Goal: Task Accomplishment & Management: Complete application form

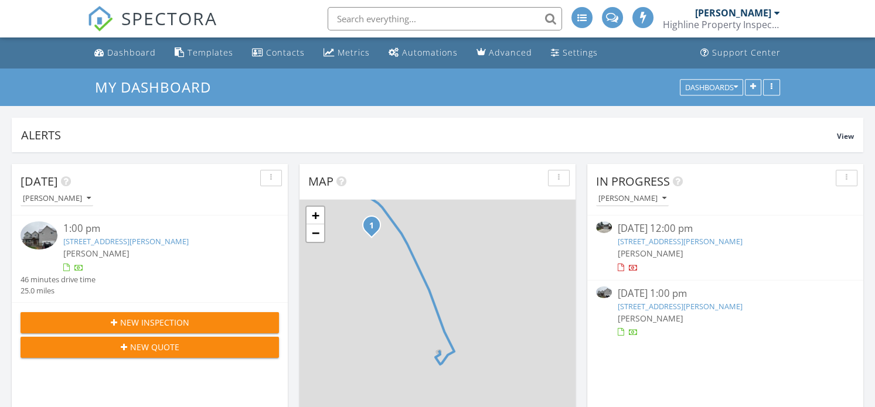
scroll to position [6, 6]
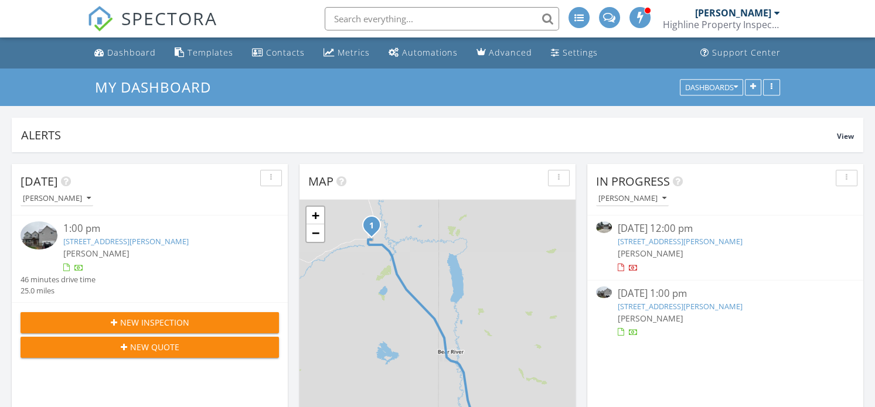
click at [642, 253] on span "[PERSON_NAME]" at bounding box center [651, 253] width 66 height 11
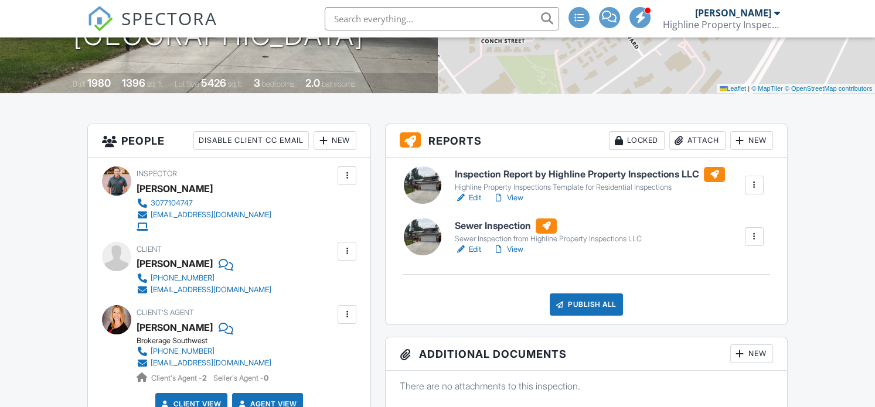
click at [475, 248] on link "Edit" at bounding box center [468, 250] width 26 height 12
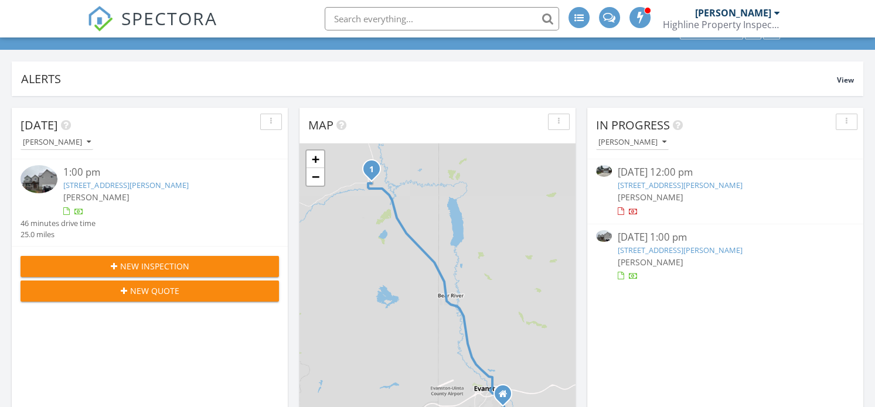
scroll to position [73, 0]
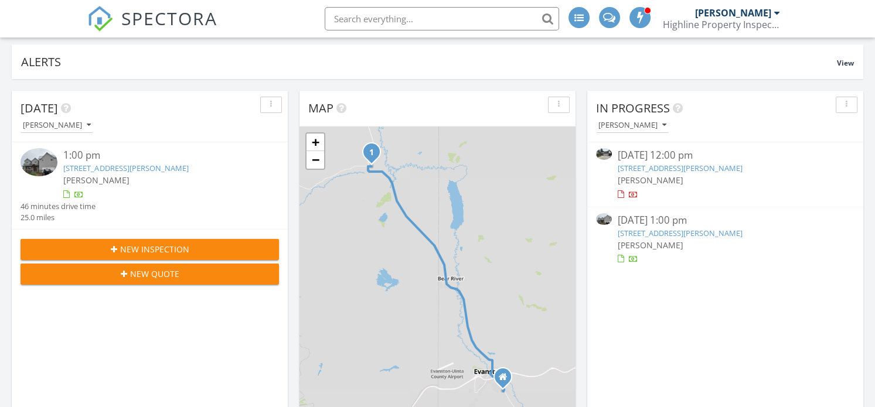
click at [646, 166] on link "2308 Victor Rd, Rock Springs, WY 82901" at bounding box center [680, 168] width 125 height 11
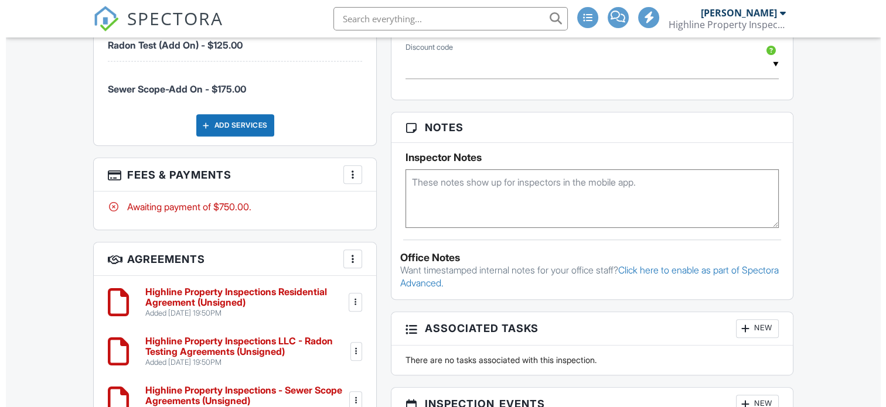
scroll to position [732, 0]
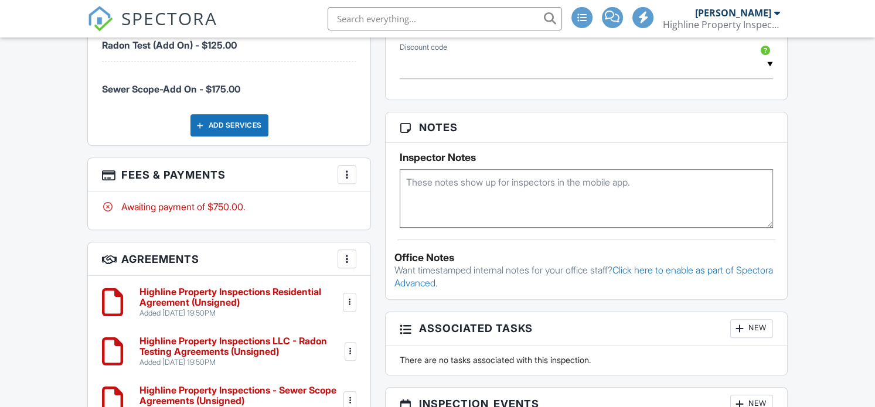
click at [342, 174] on div at bounding box center [347, 175] width 12 height 12
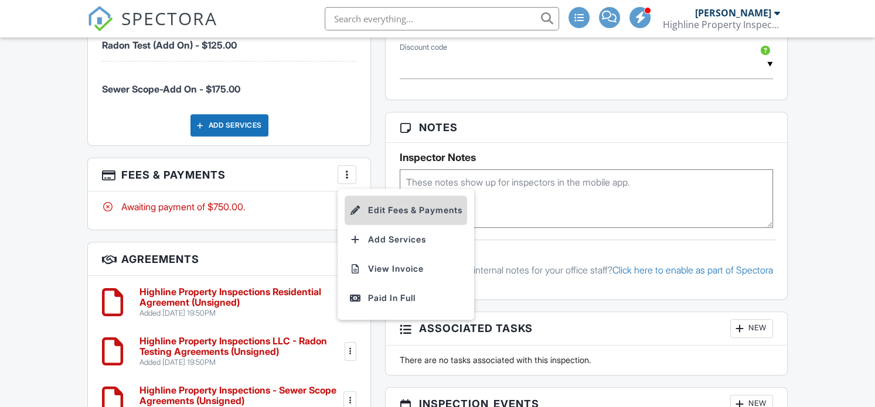
click at [359, 213] on div at bounding box center [355, 211] width 12 height 12
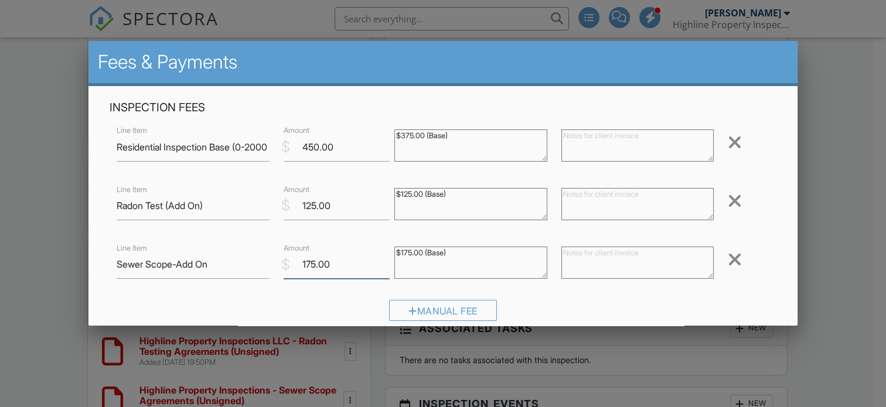
click at [310, 266] on input "175.00" at bounding box center [337, 264] width 107 height 29
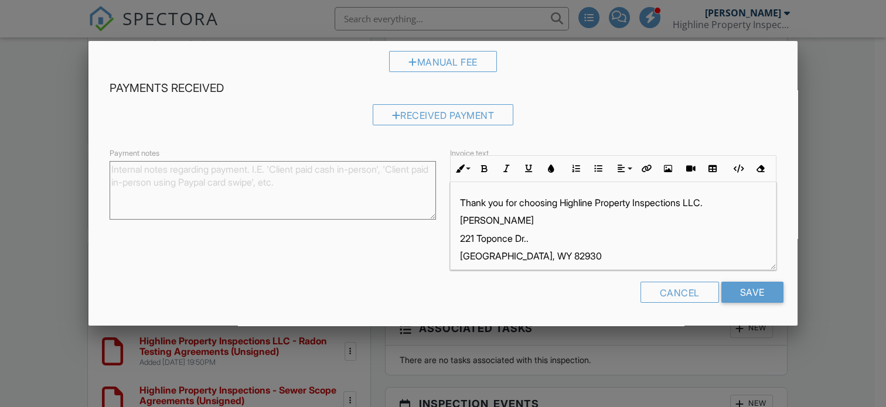
scroll to position [275, 0]
type input "0.00"
click at [742, 294] on input "Save" at bounding box center [753, 292] width 62 height 21
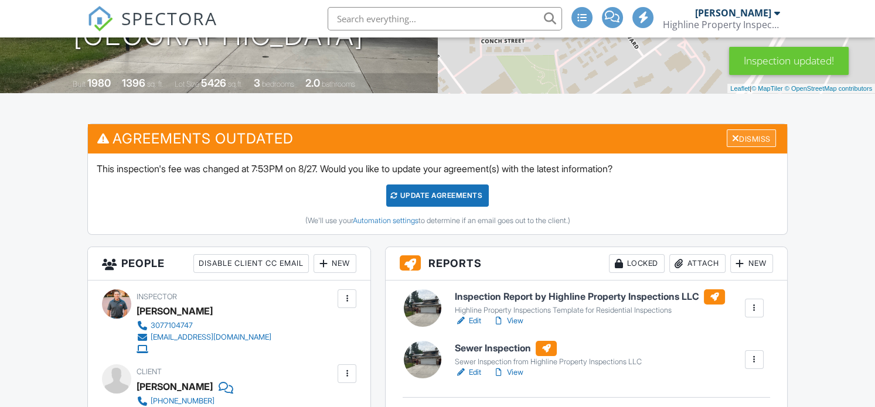
click at [756, 142] on div "Dismiss" at bounding box center [751, 139] width 49 height 18
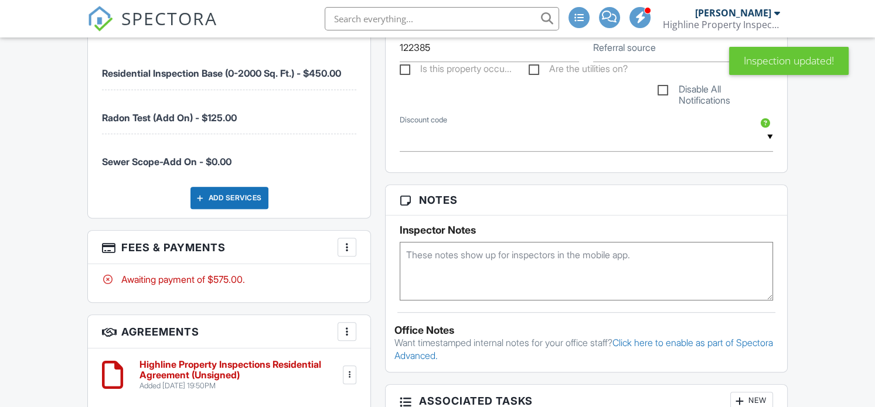
scroll to position [293, 0]
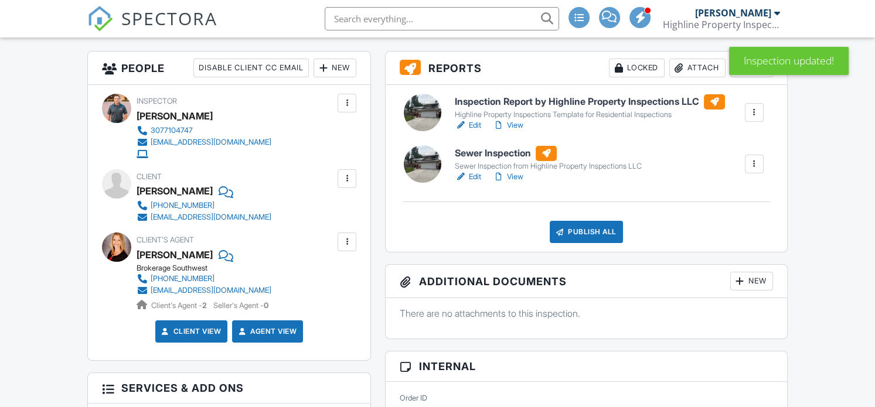
click at [515, 175] on link "View" at bounding box center [508, 177] width 30 height 12
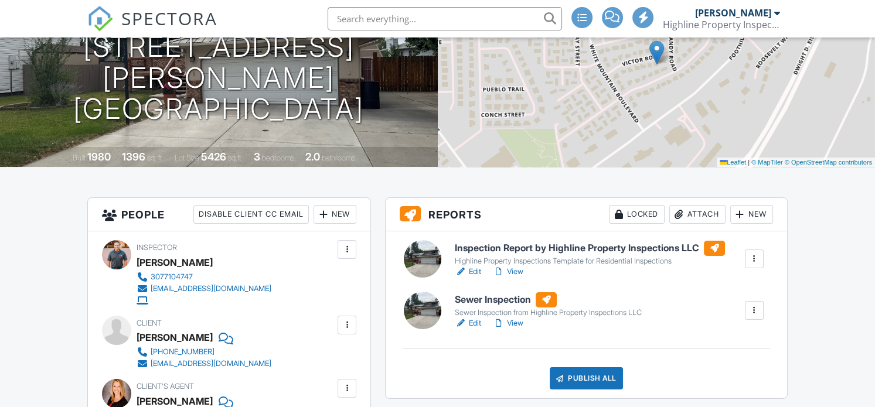
click at [515, 272] on link "View" at bounding box center [508, 272] width 30 height 12
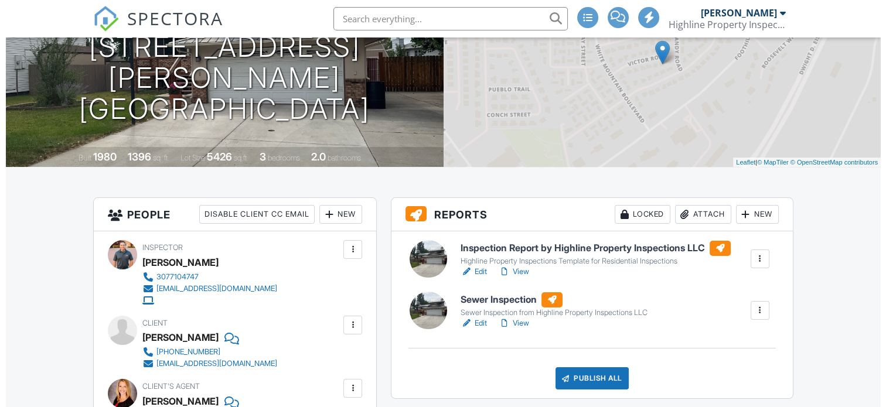
scroll to position [146, 0]
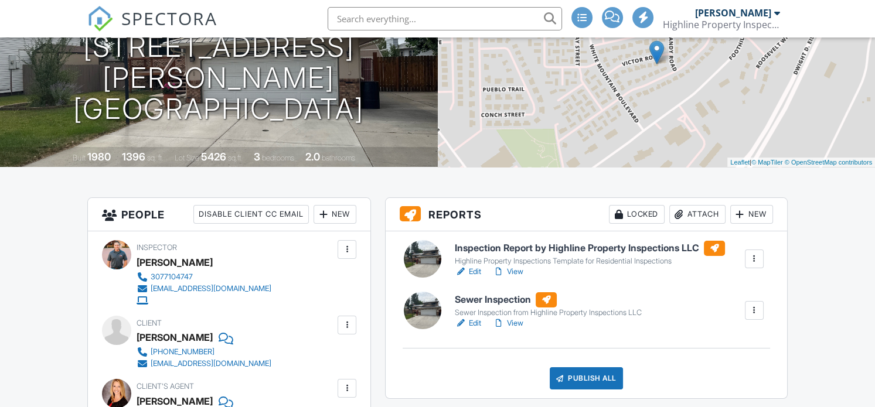
click at [593, 382] on div "Publish All" at bounding box center [586, 379] width 73 height 22
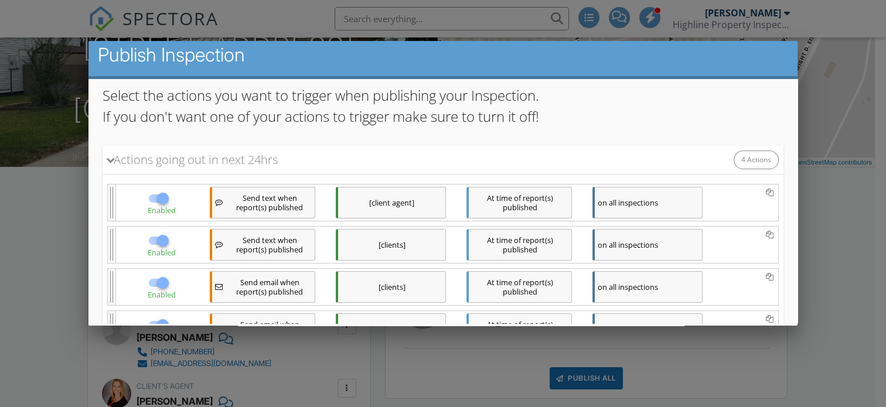
scroll to position [207, 0]
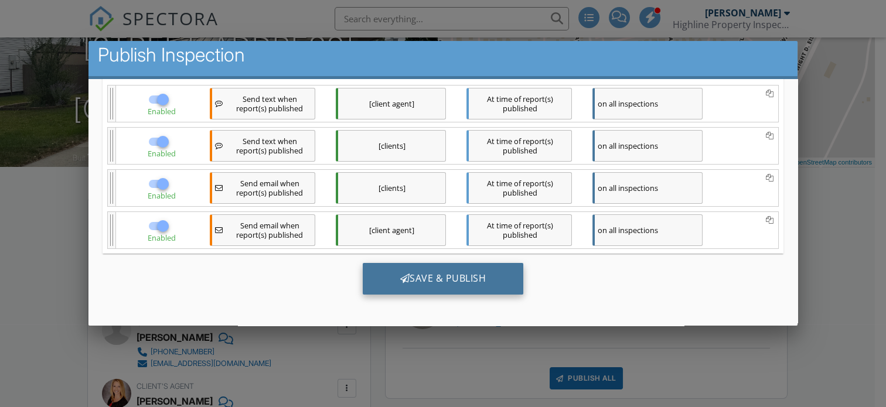
click at [432, 278] on div "Save & Publish" at bounding box center [443, 279] width 161 height 32
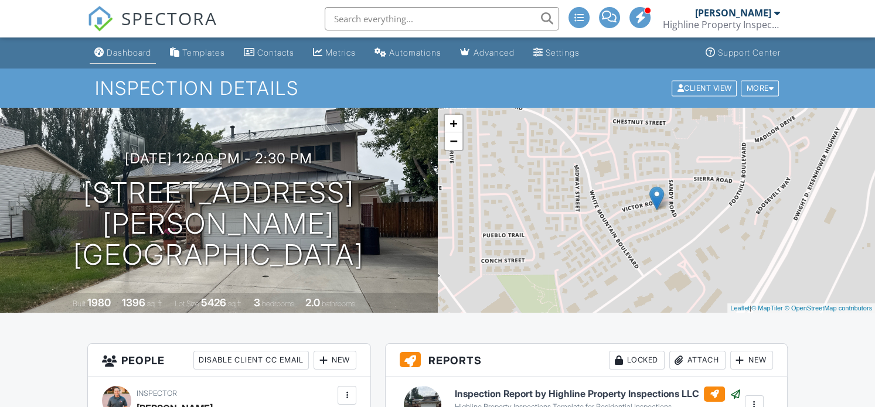
click at [125, 55] on div "Dashboard" at bounding box center [129, 52] width 45 height 10
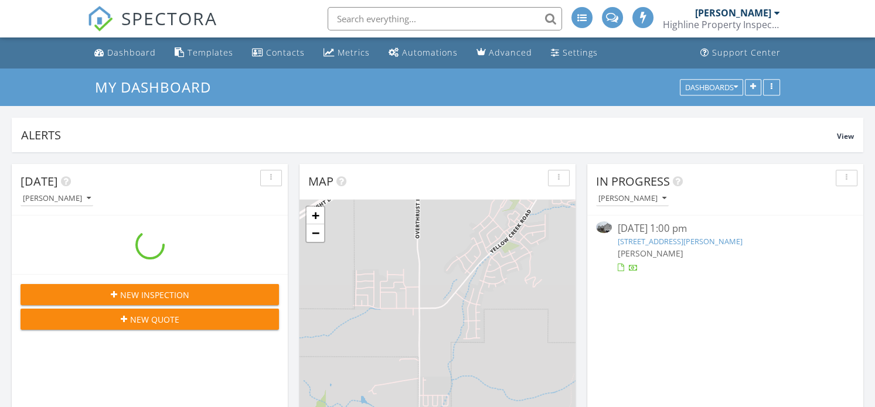
scroll to position [252, 276]
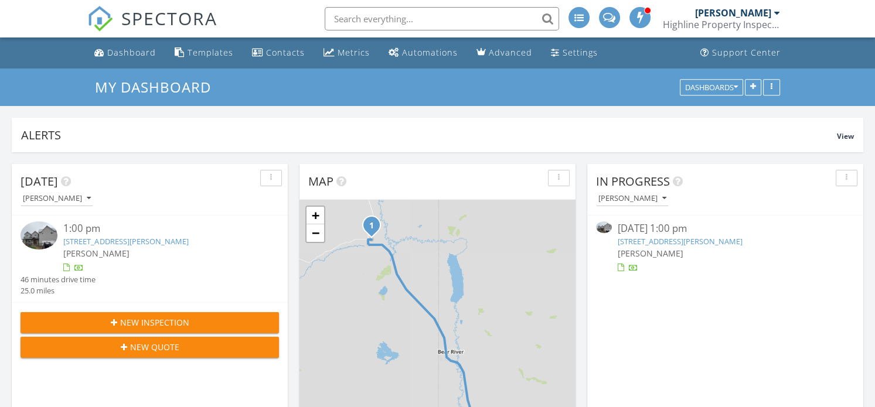
click at [113, 327] on div "New Inspection" at bounding box center [150, 323] width 240 height 12
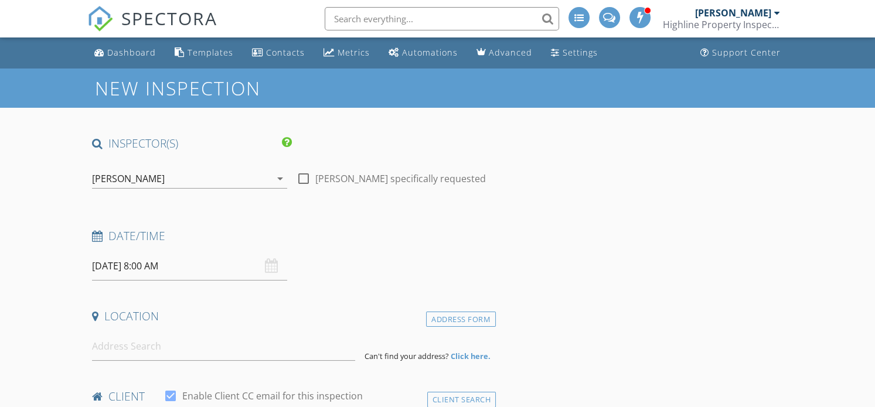
click at [113, 348] on input at bounding box center [223, 346] width 263 height 29
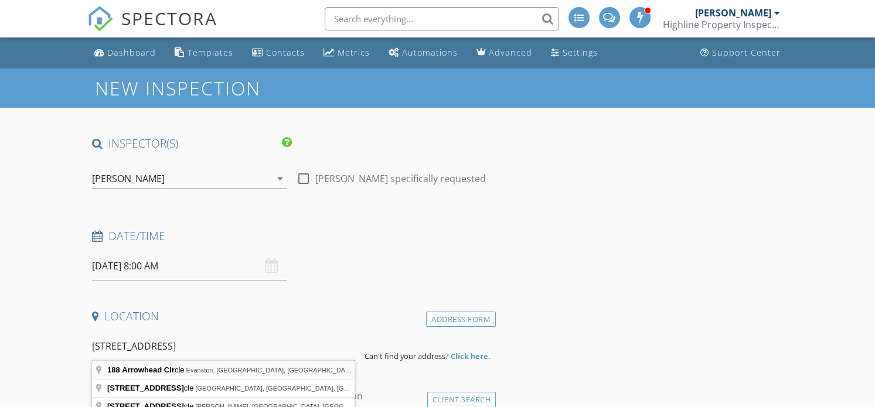
type input "188 Arrowhead Circle, Evanston, WY, USA"
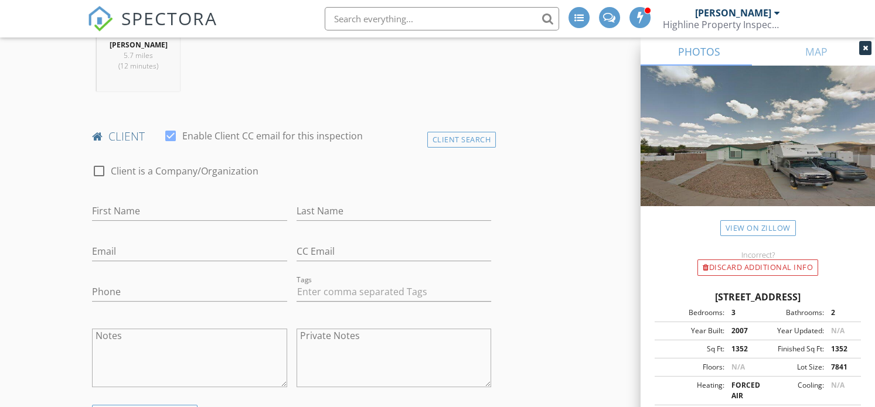
scroll to position [513, 0]
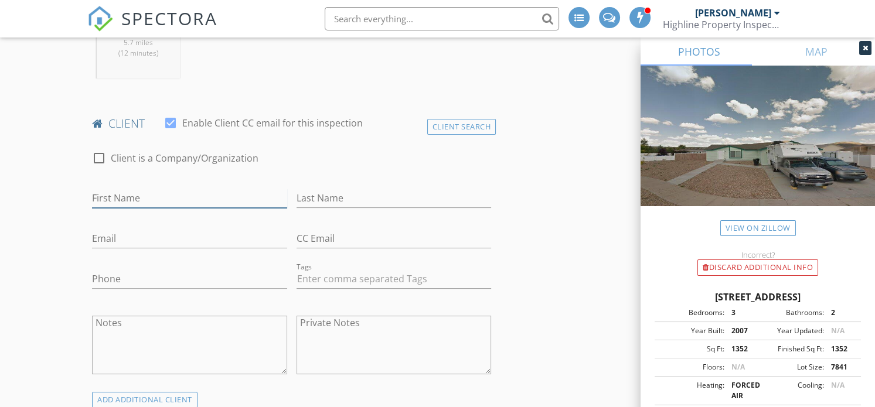
click at [124, 195] on input "First Name" at bounding box center [189, 198] width 195 height 19
type input "Erik"
click at [345, 208] on div "Last Name" at bounding box center [394, 204] width 195 height 31
click at [342, 198] on input "Last Name" at bounding box center [394, 198] width 195 height 19
type input "Hill"
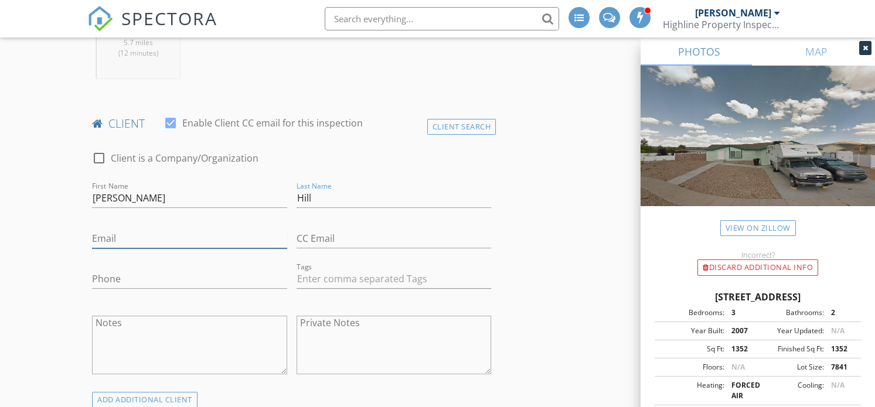
click at [121, 246] on input "Email" at bounding box center [189, 238] width 195 height 19
type input "erikhill30@gmail.com"
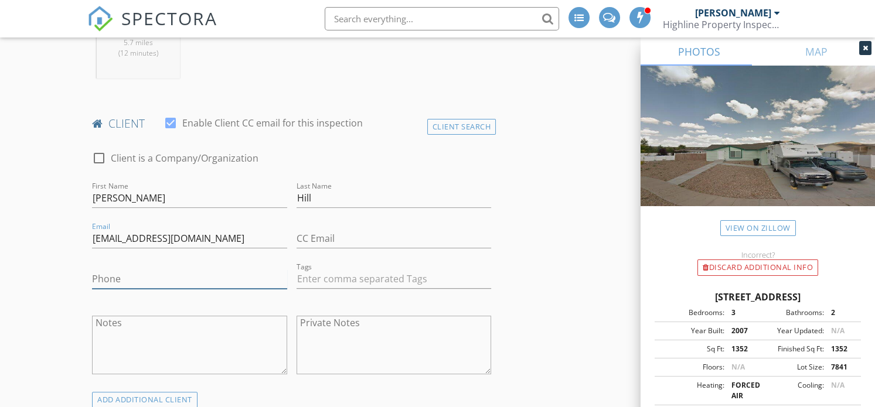
click at [125, 282] on input "Phone" at bounding box center [189, 279] width 195 height 19
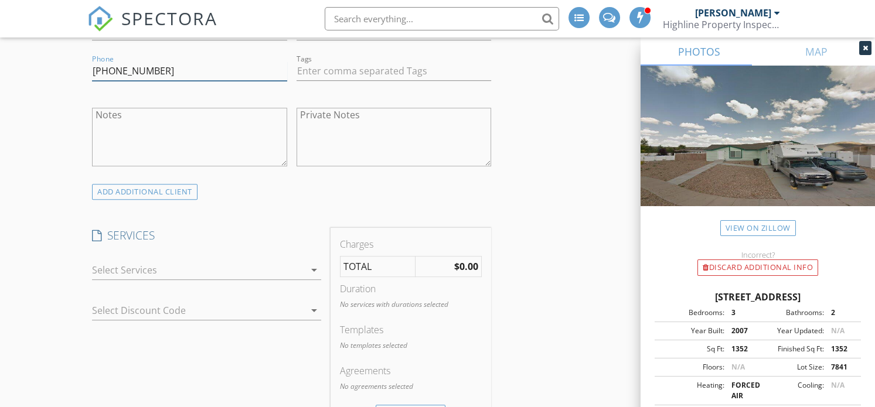
scroll to position [732, 0]
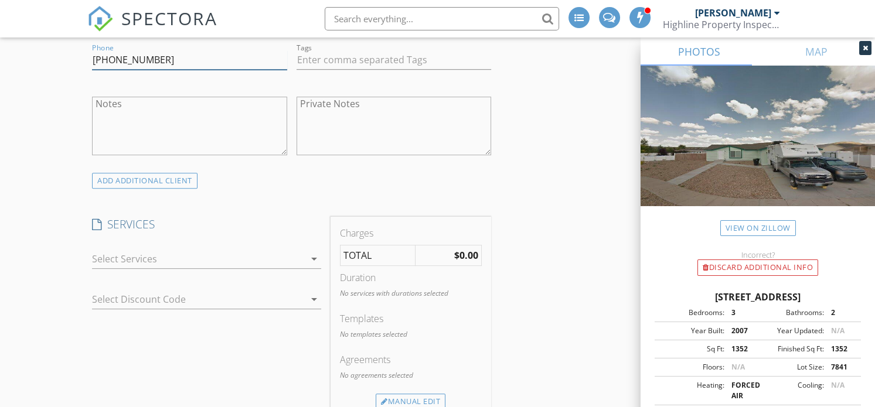
type input "307-677-1639"
click at [262, 261] on div at bounding box center [198, 259] width 212 height 19
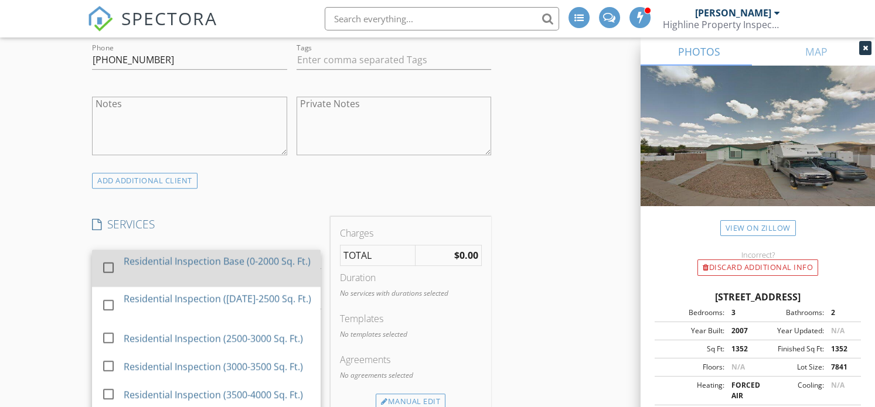
click at [110, 270] on div at bounding box center [108, 268] width 20 height 20
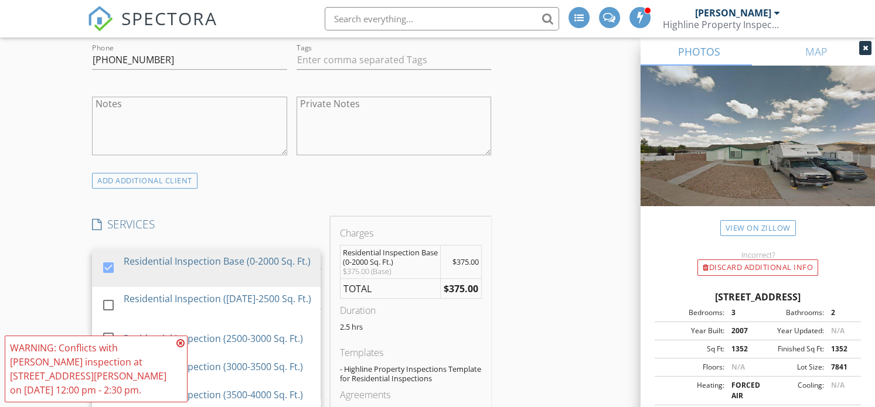
click at [182, 345] on icon at bounding box center [180, 343] width 8 height 9
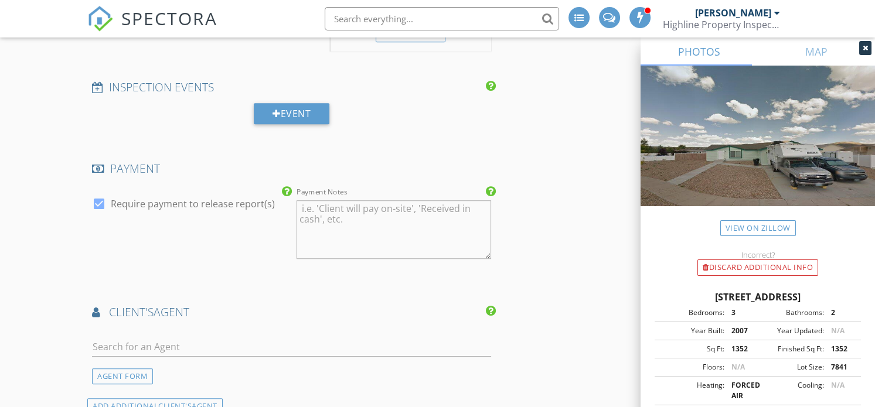
scroll to position [1172, 0]
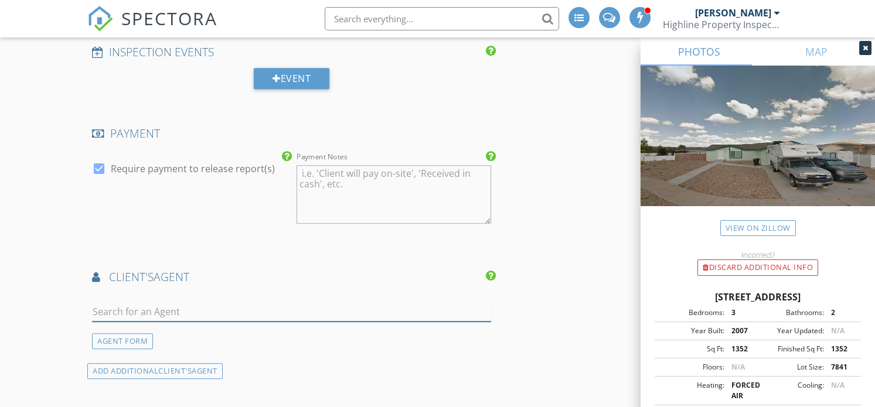
click at [172, 312] on input "text" at bounding box center [291, 311] width 399 height 19
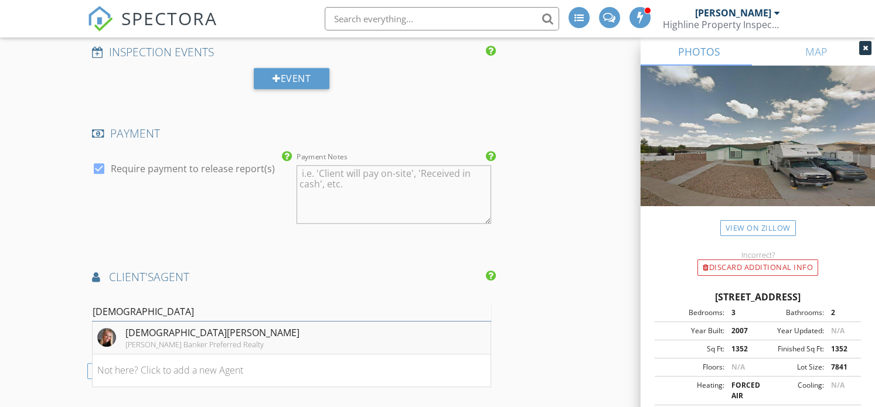
type input "Britan"
click at [142, 340] on div "Caldwell Banker Preferred Realty" at bounding box center [212, 344] width 174 height 9
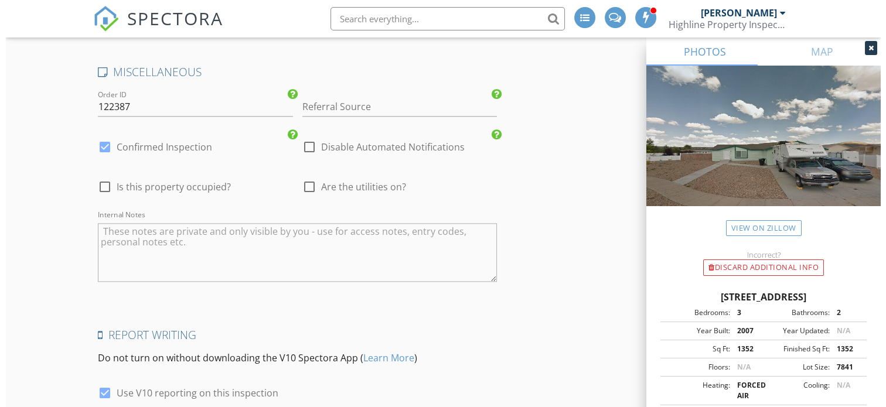
scroll to position [2094, 0]
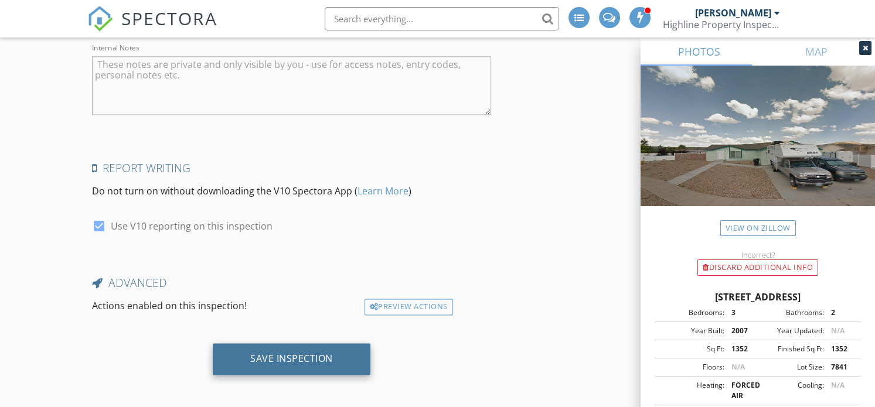
click at [277, 360] on div "Save Inspection" at bounding box center [291, 359] width 83 height 12
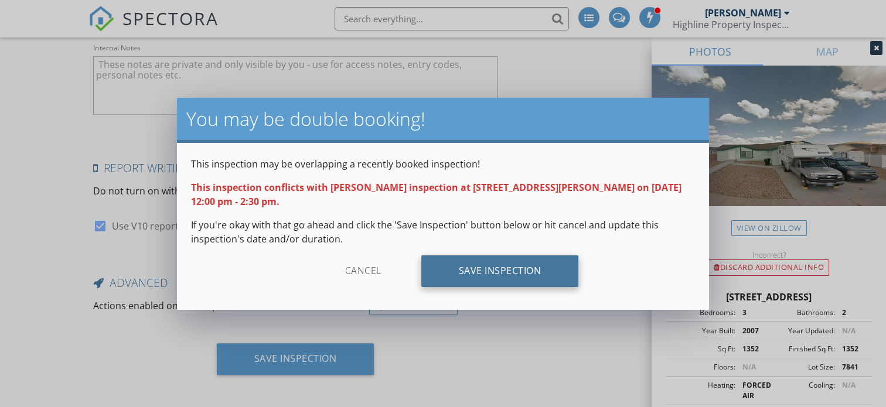
click at [501, 270] on div "Save Inspection" at bounding box center [500, 272] width 158 height 32
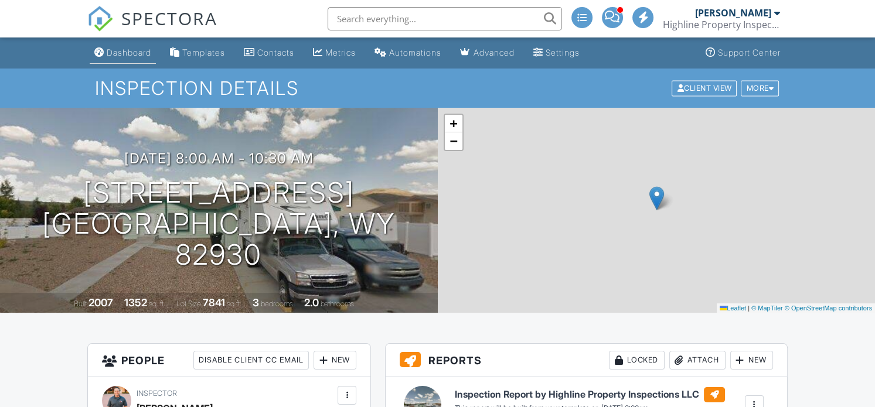
click at [121, 60] on link "Dashboard" at bounding box center [123, 53] width 66 height 22
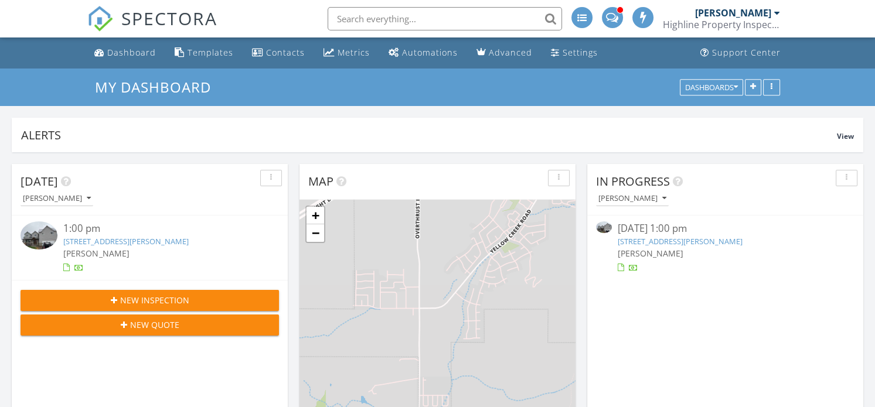
scroll to position [252, 276]
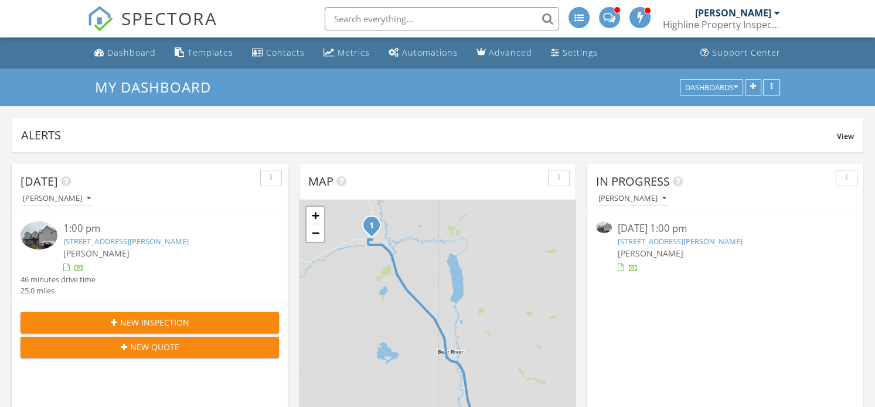
click at [137, 327] on span "New Inspection" at bounding box center [154, 323] width 69 height 12
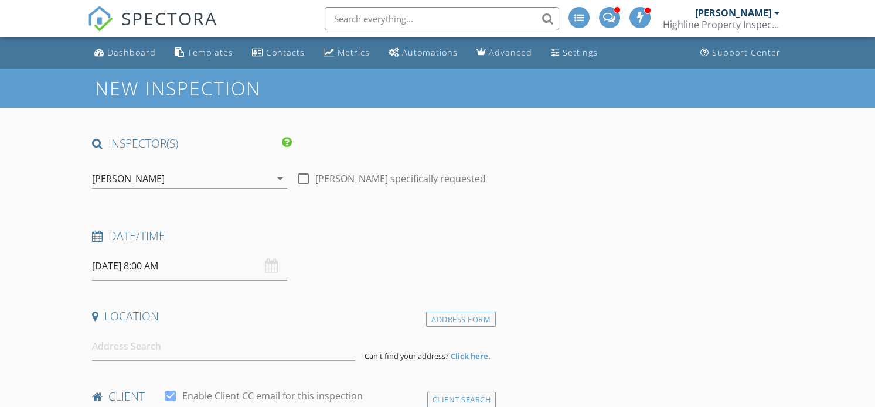
click at [193, 271] on input "[DATE] 8:00 AM" at bounding box center [189, 266] width 195 height 29
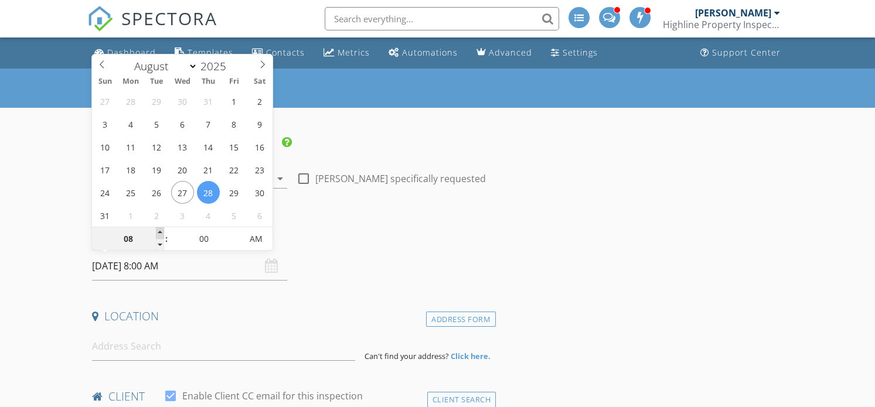
type input "09"
type input "[DATE] 9:00 AM"
click at [164, 233] on span at bounding box center [160, 233] width 8 height 12
type input "10"
type input "08/28/2025 10:00 AM"
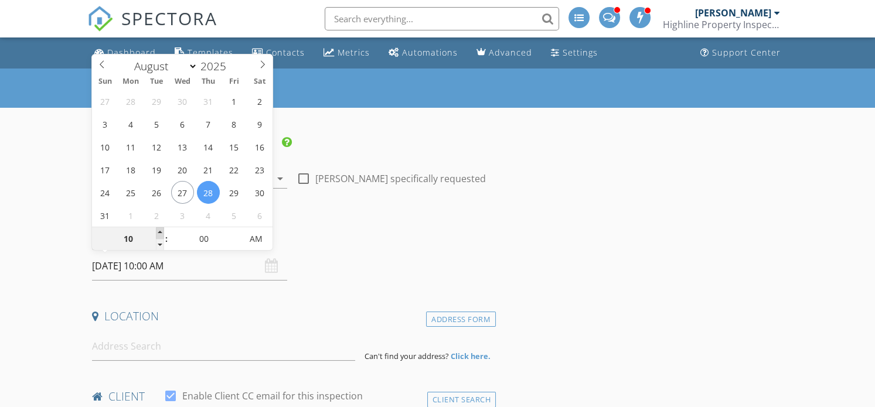
click at [164, 233] on span at bounding box center [160, 233] width 8 height 12
type input "11"
type input "08/28/2025 11:00 AM"
click at [164, 233] on span at bounding box center [160, 233] width 8 height 12
type input "12"
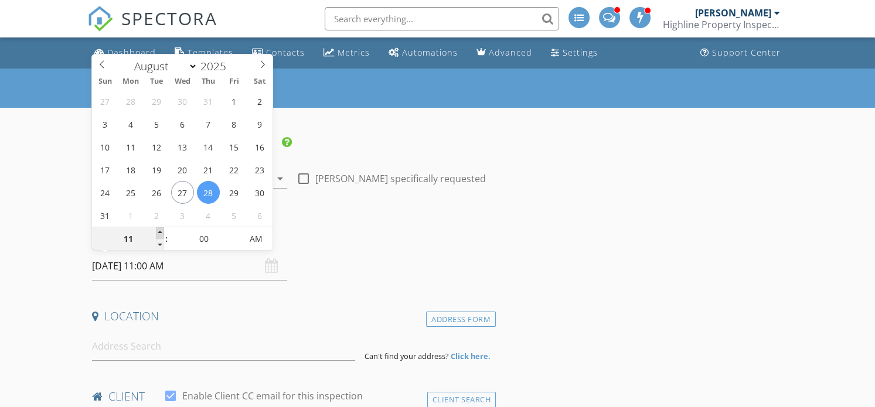
type input "08/28/2025 12:00 PM"
click at [164, 233] on span at bounding box center [160, 233] width 8 height 12
type input "01"
type input "08/28/2025 1:00 PM"
click at [164, 233] on span at bounding box center [160, 233] width 8 height 12
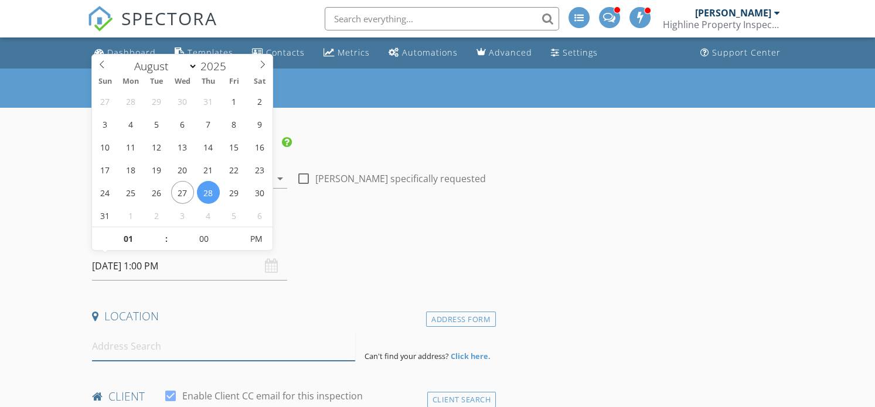
click at [154, 358] on input at bounding box center [223, 346] width 263 height 29
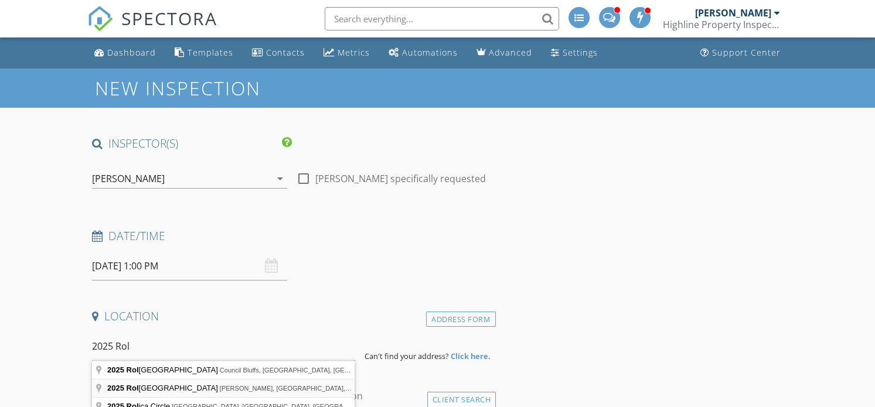
type input "2025 Rolling Hills Drive, Kemmerer, WY, USA"
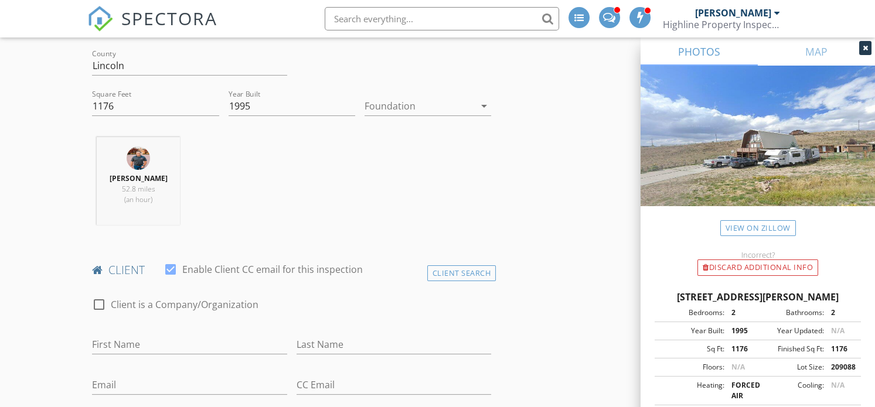
scroll to position [439, 0]
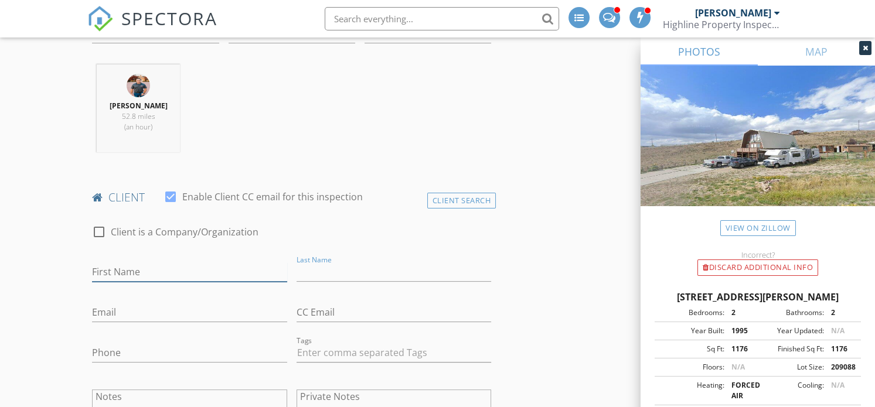
drag, startPoint x: 409, startPoint y: 267, endPoint x: 198, endPoint y: 275, distance: 211.8
click at [200, 276] on input "First Name" at bounding box center [189, 272] width 195 height 19
type input "Victor"
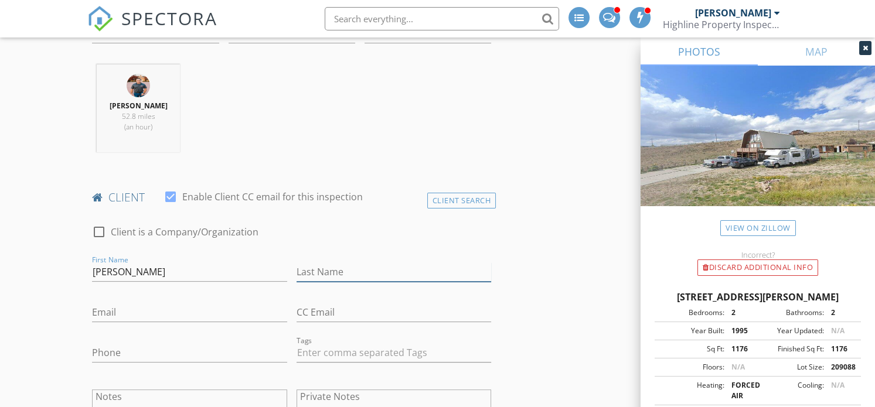
click at [336, 271] on input "Last Name" at bounding box center [394, 272] width 195 height 19
type input "Webb"
click at [127, 310] on input "Email" at bounding box center [189, 312] width 195 height 19
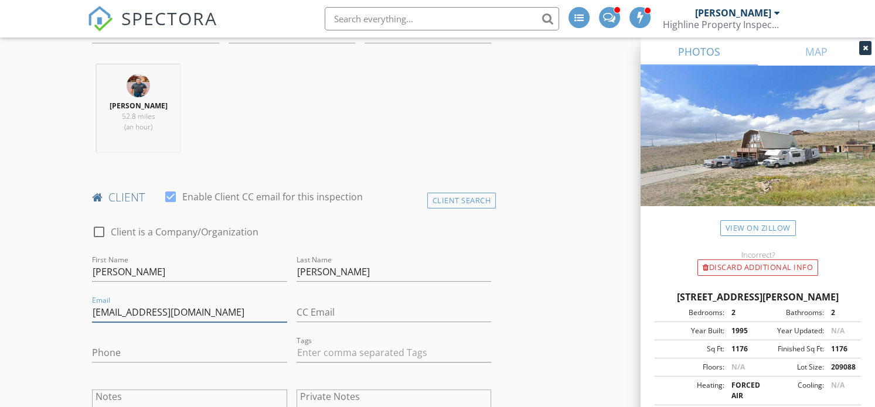
type input "vic_647@yahoo.com"
click at [110, 352] on input "Phone" at bounding box center [189, 353] width 195 height 19
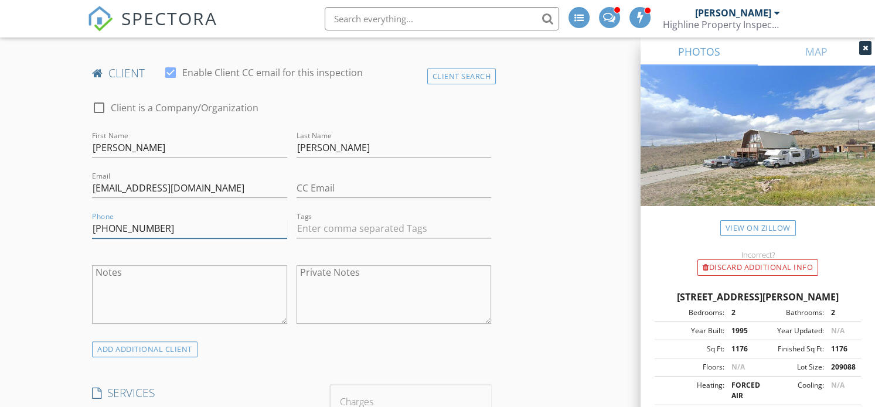
scroll to position [732, 0]
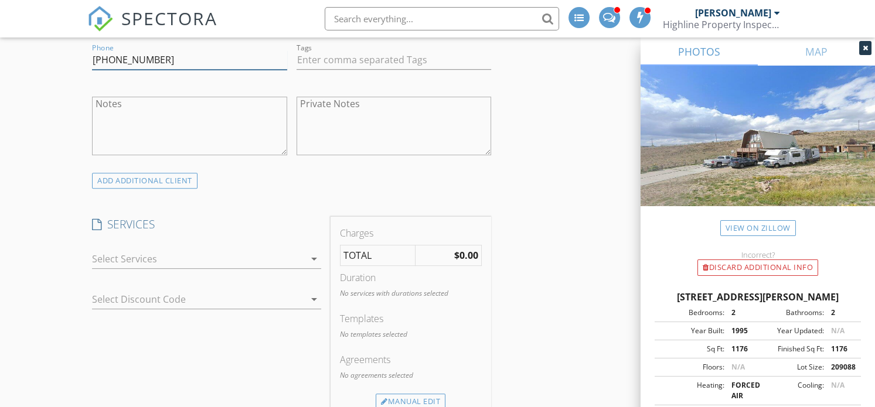
type input "406-740-2298"
click at [298, 252] on div at bounding box center [198, 259] width 212 height 19
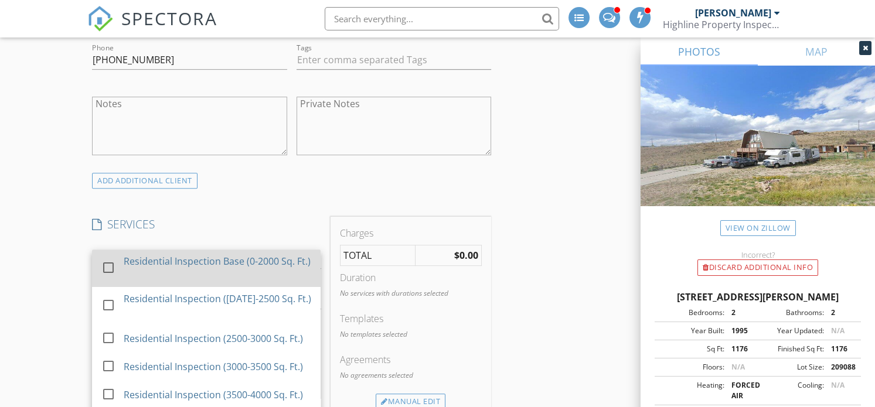
click at [108, 271] on div at bounding box center [108, 268] width 20 height 20
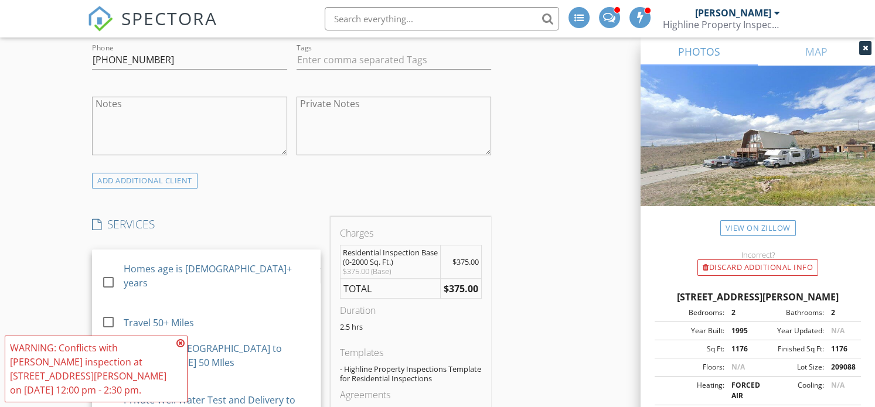
scroll to position [293, 0]
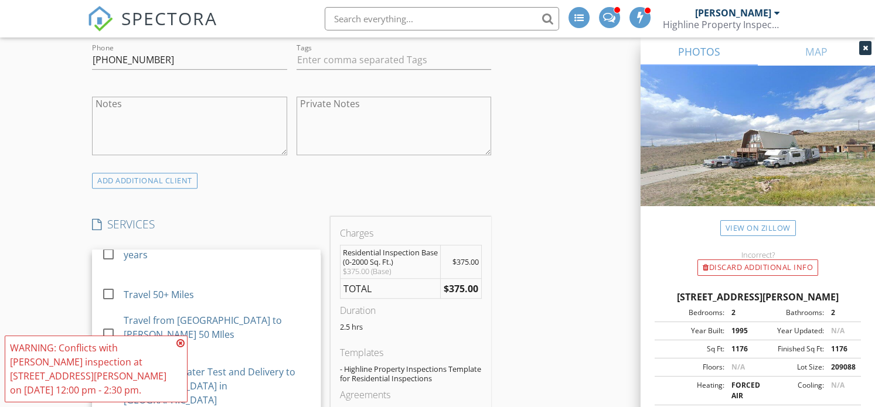
click at [181, 345] on icon at bounding box center [180, 343] width 8 height 9
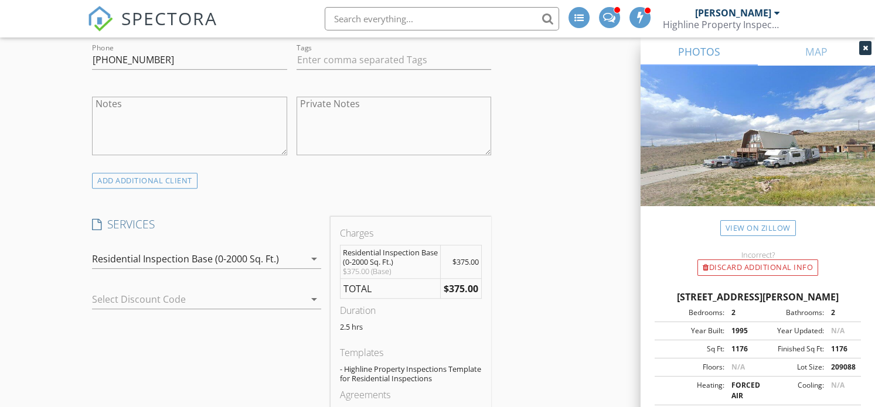
click at [308, 252] on icon "arrow_drop_down" at bounding box center [314, 259] width 14 height 14
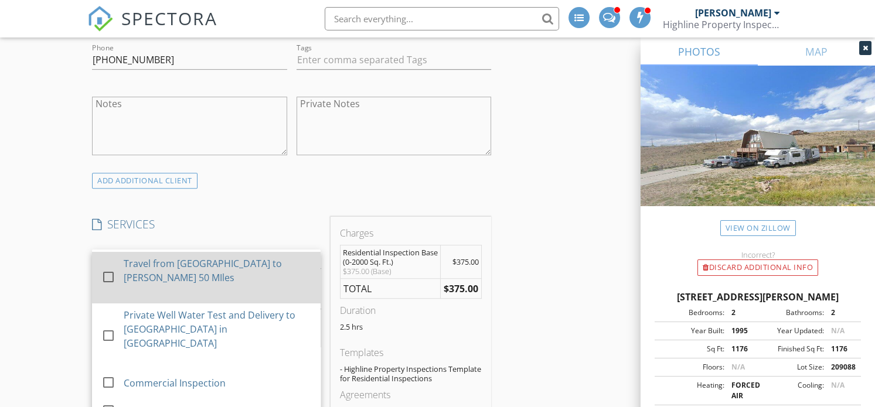
scroll to position [439, 0]
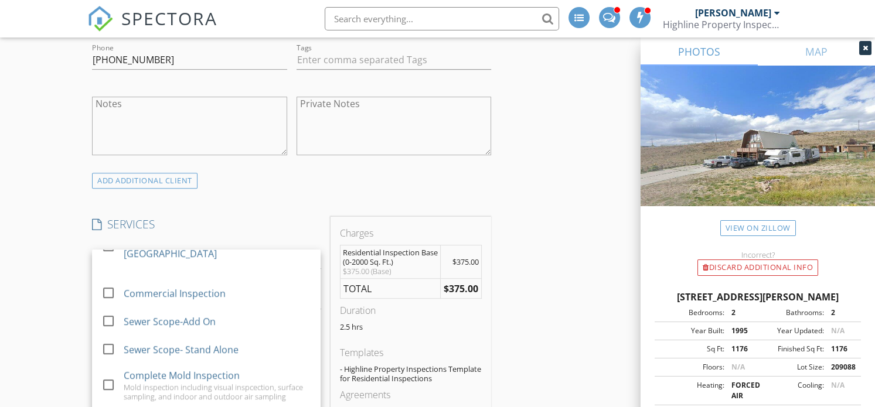
click at [113, 198] on div at bounding box center [108, 188] width 20 height 20
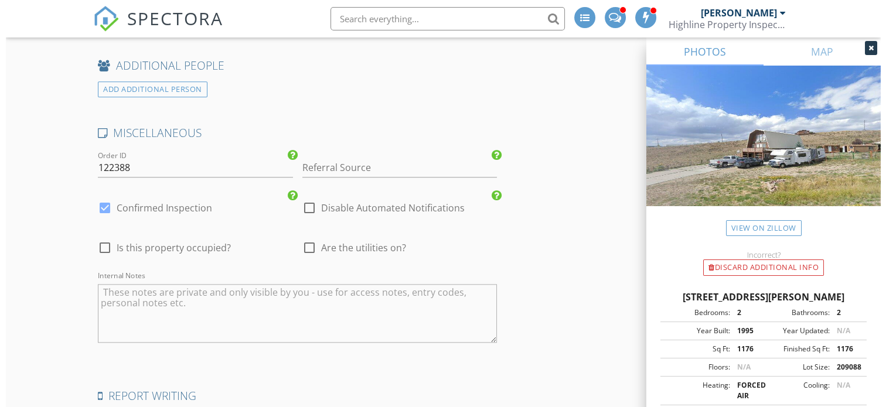
scroll to position [1906, 0]
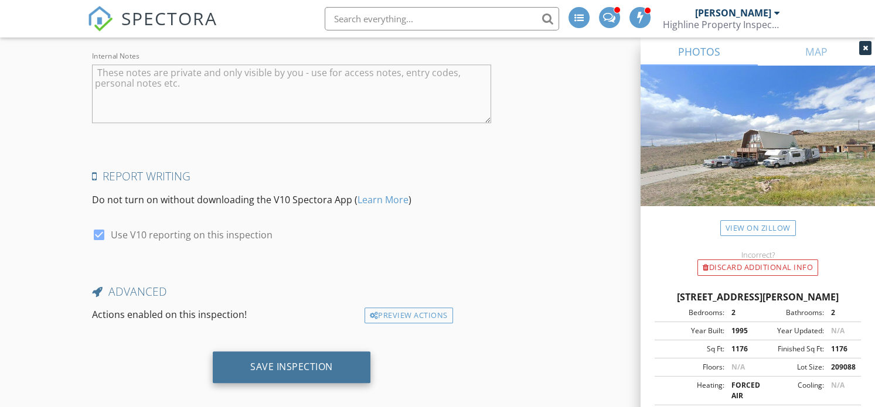
click at [321, 361] on div "Save Inspection" at bounding box center [291, 367] width 83 height 12
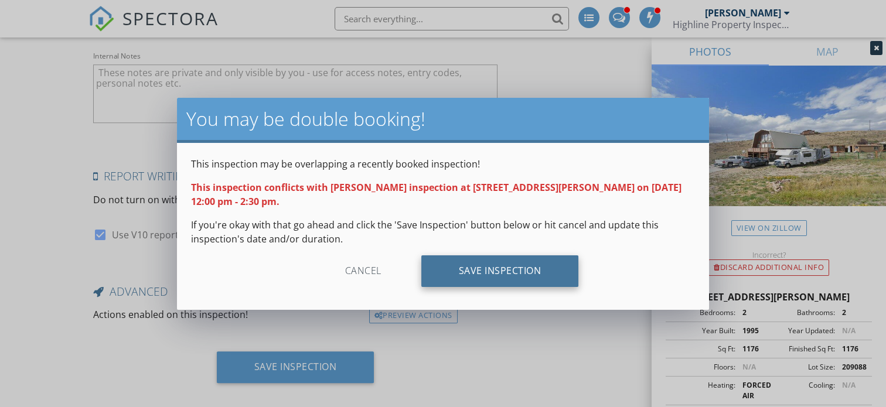
click at [537, 279] on div "Save Inspection" at bounding box center [500, 272] width 158 height 32
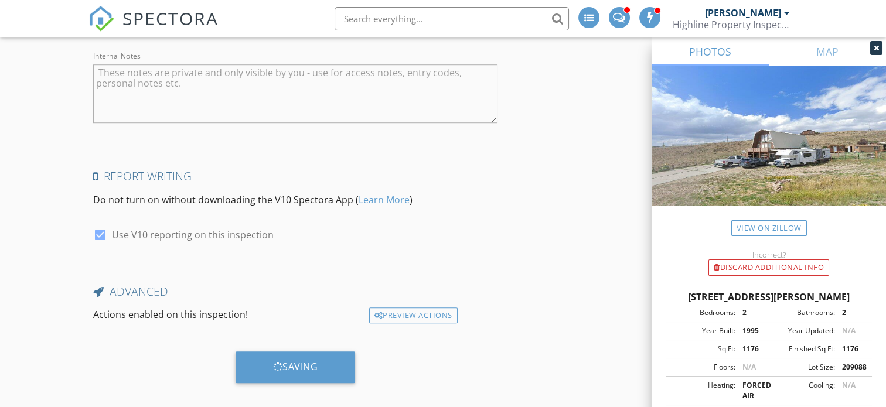
click at [618, 22] on span at bounding box center [619, 16] width 12 height 11
